Goal: Information Seeking & Learning: Understand process/instructions

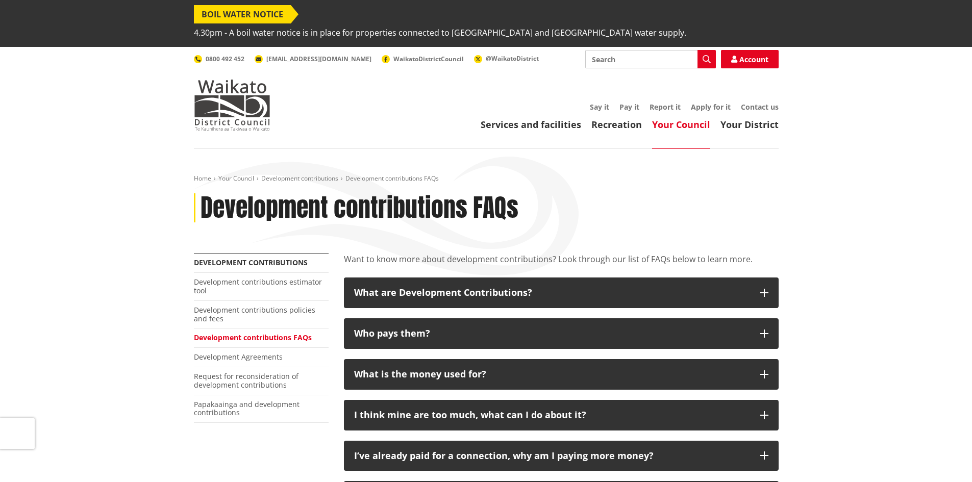
click at [630, 50] on input "Search" at bounding box center [650, 59] width 131 height 18
type input "heu"
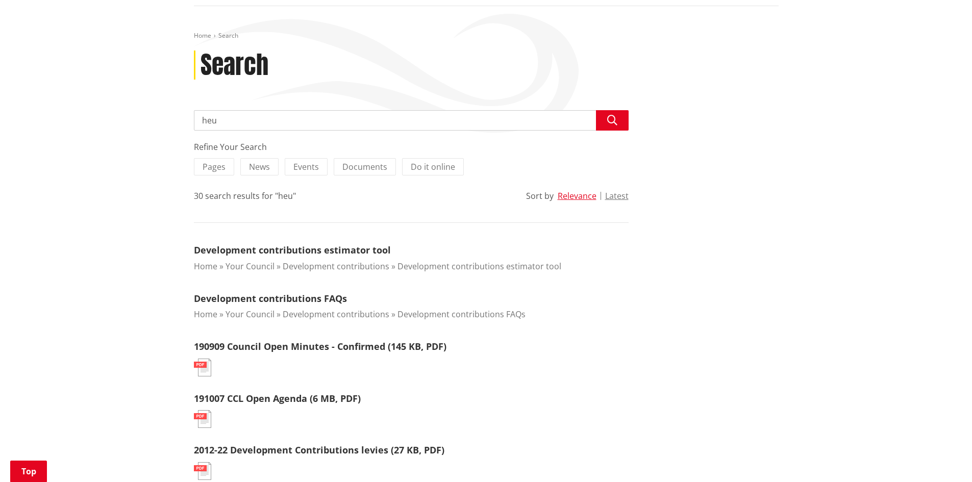
scroll to position [153, 0]
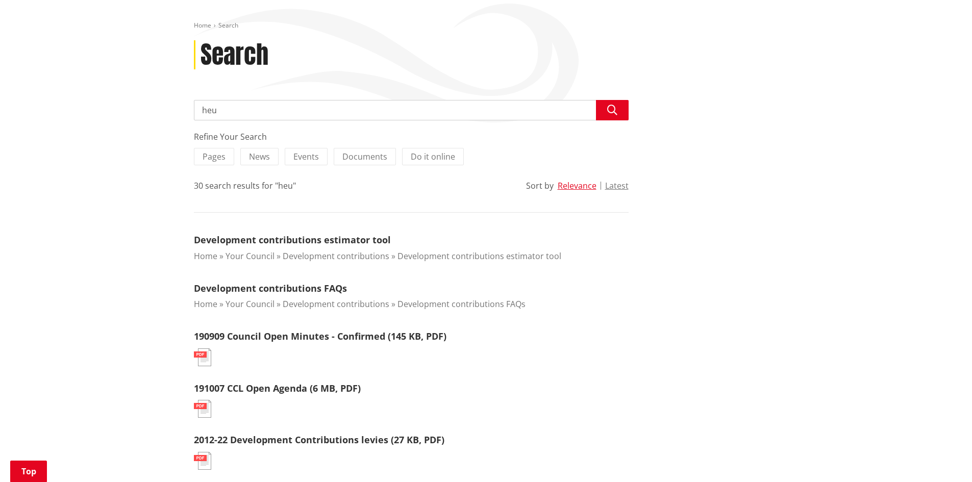
click at [315, 234] on link "Development contributions estimator tool" at bounding box center [292, 240] width 197 height 12
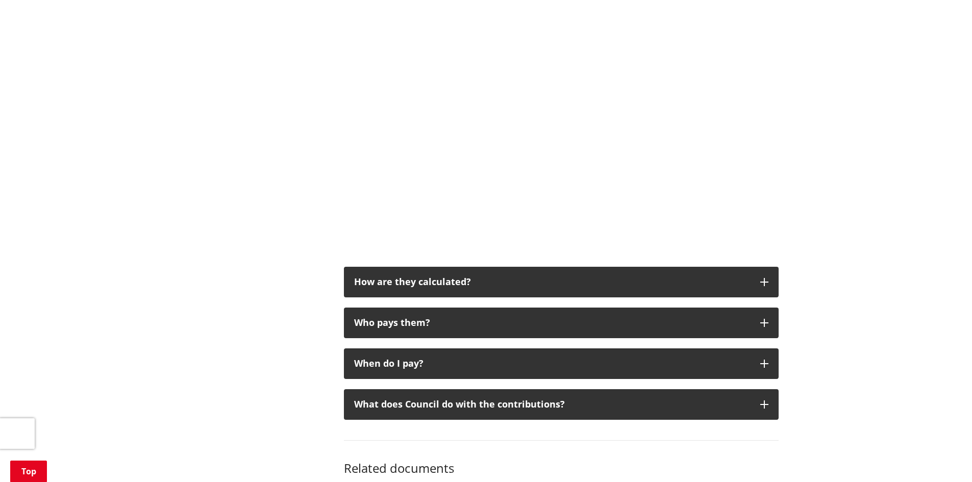
scroll to position [561, 0]
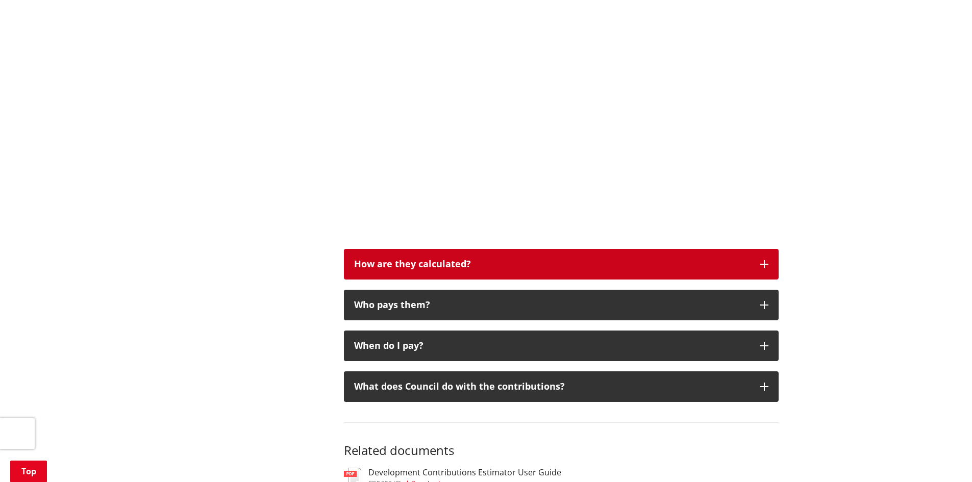
click at [422, 259] on div "How are they calculated?" at bounding box center [552, 264] width 396 height 10
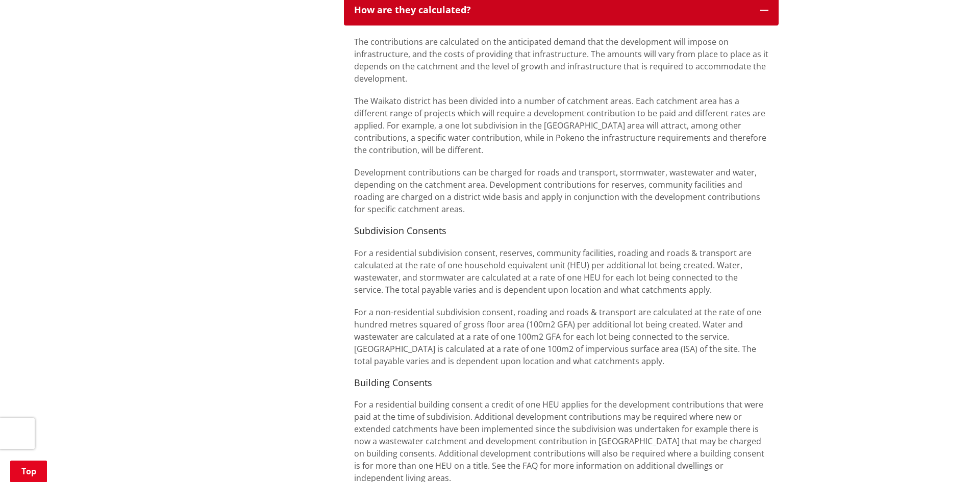
scroll to position [817, 0]
